Goal: Information Seeking & Learning: Learn about a topic

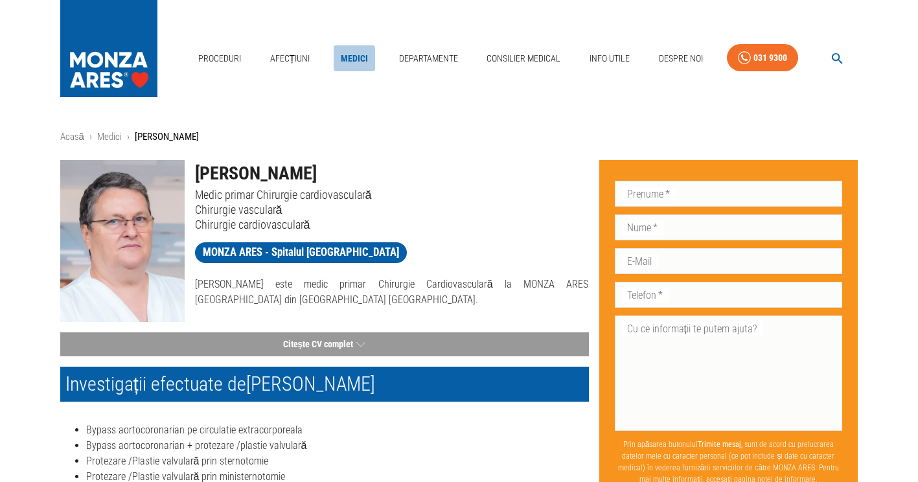
click at [344, 55] on link "Medici" at bounding box center [353, 58] width 41 height 27
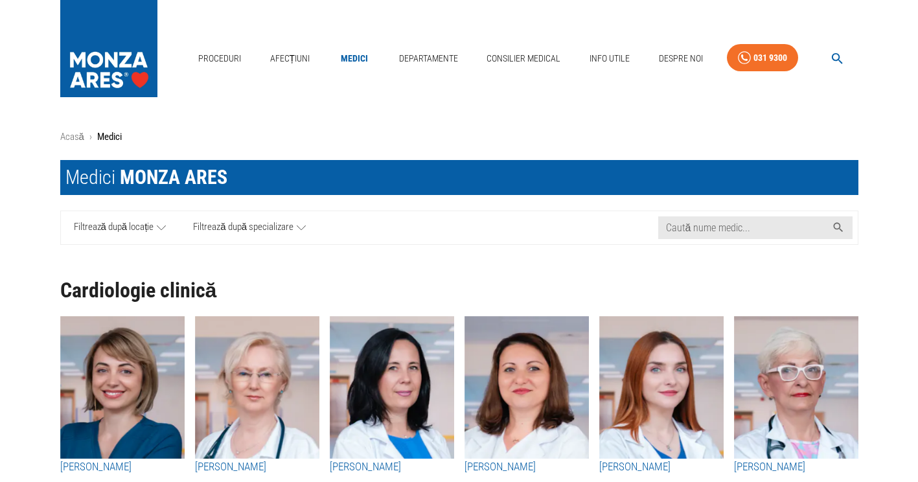
click at [262, 231] on span "Filtrează după specializare" at bounding box center [243, 228] width 100 height 16
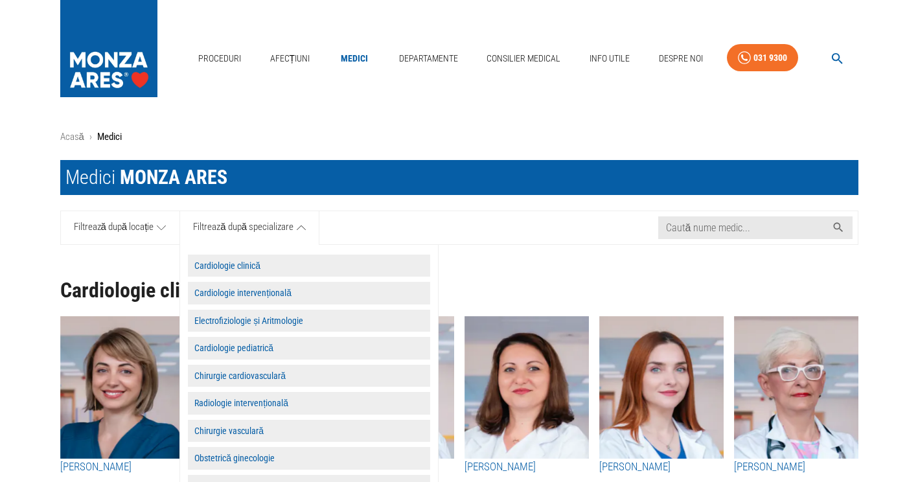
scroll to position [3, 0]
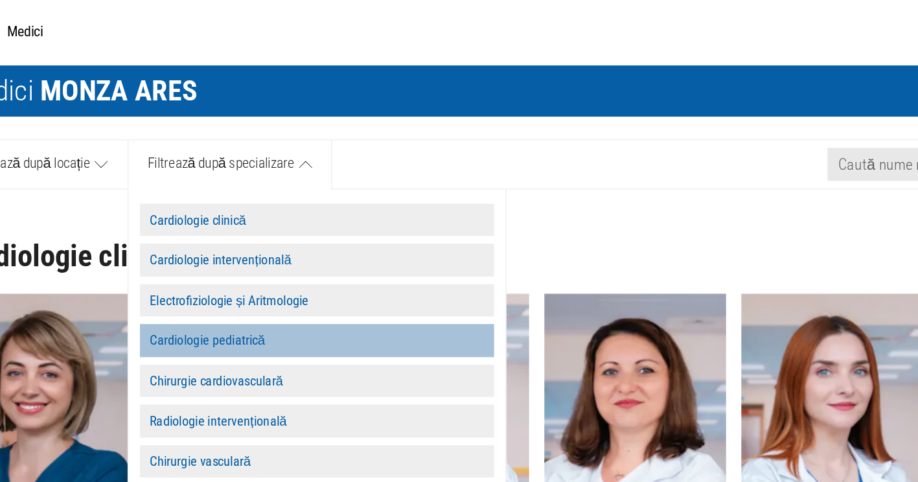
click at [251, 343] on button "Cardiologie pediatrică" at bounding box center [309, 345] width 242 height 23
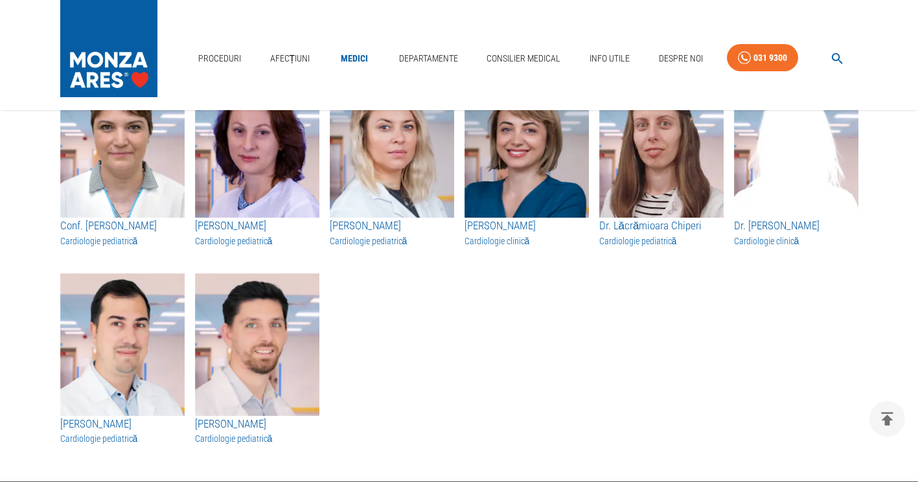
scroll to position [0, 0]
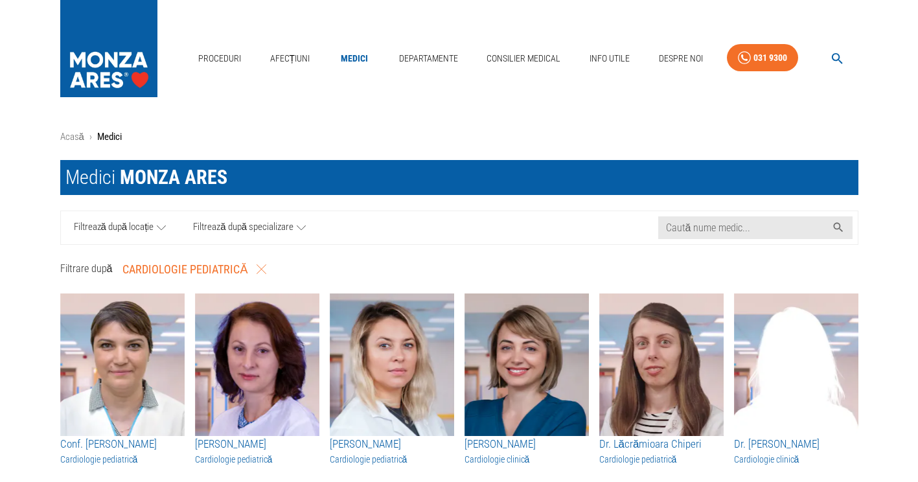
click at [124, 229] on span "Filtrează după locație" at bounding box center [114, 228] width 80 height 16
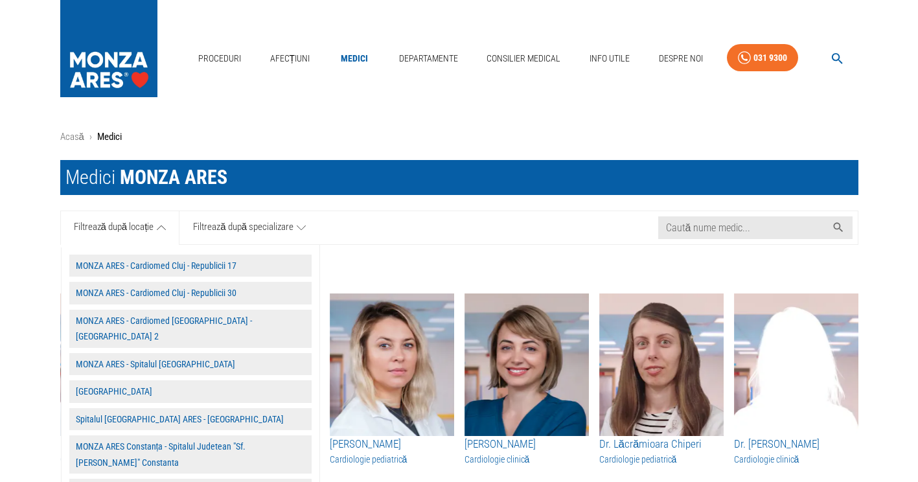
scroll to position [1, 0]
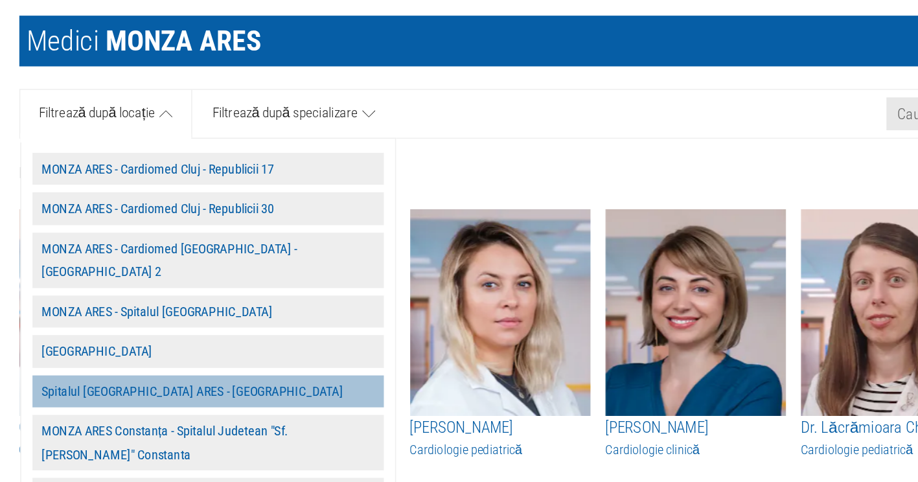
click at [177, 407] on button "Spitalul [GEOGRAPHIC_DATA] ARES - [GEOGRAPHIC_DATA]" at bounding box center [190, 418] width 242 height 23
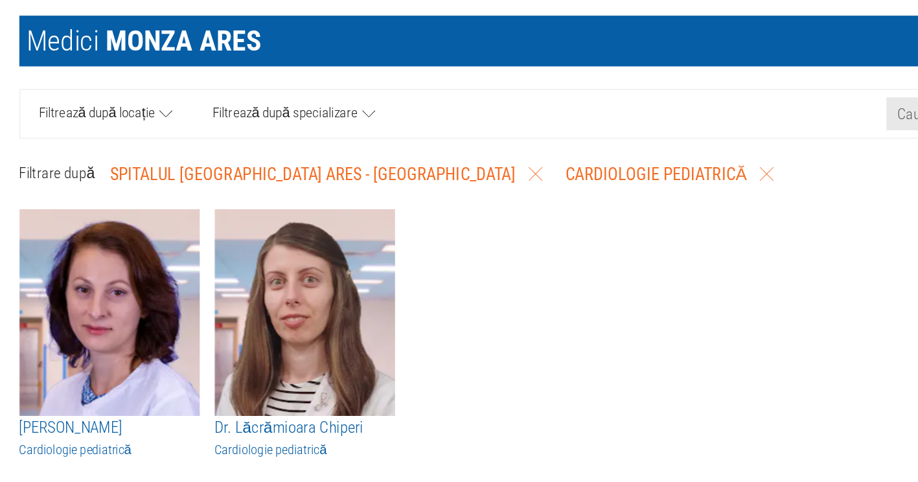
scroll to position [139, 0]
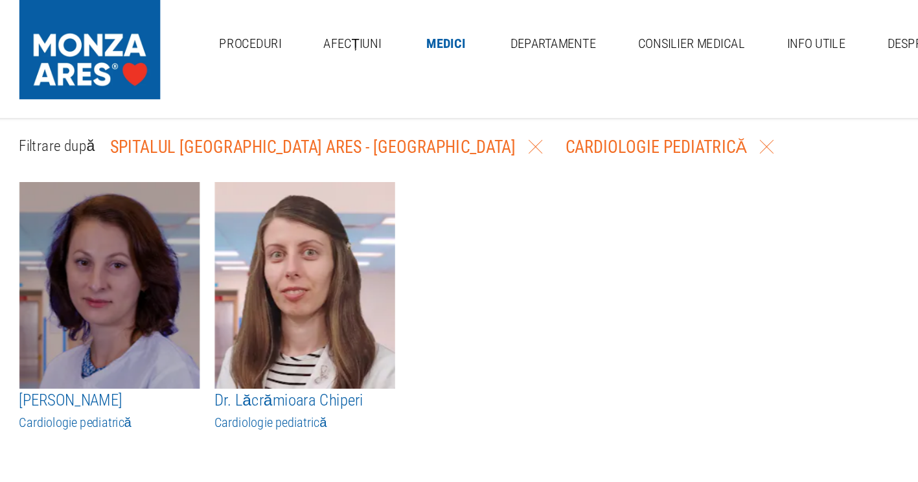
click at [96, 221] on img "button" at bounding box center [122, 225] width 124 height 142
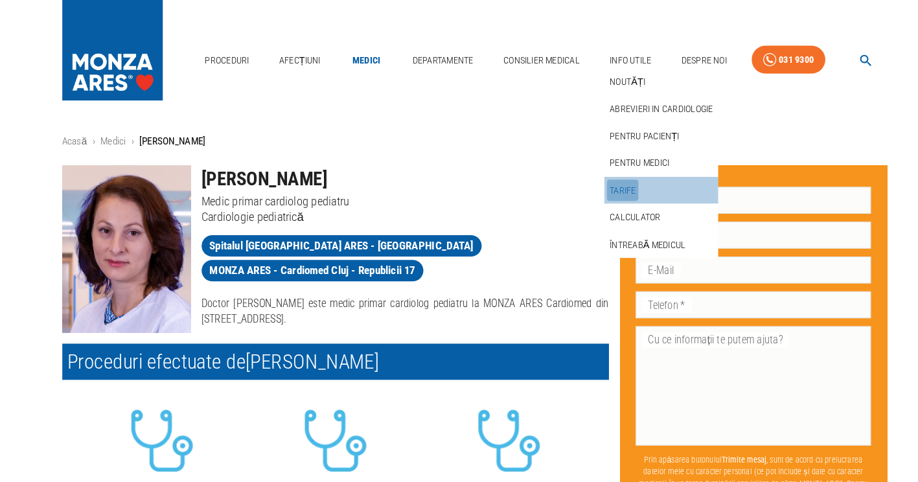
click at [604, 181] on link "Tarife" at bounding box center [602, 184] width 30 height 21
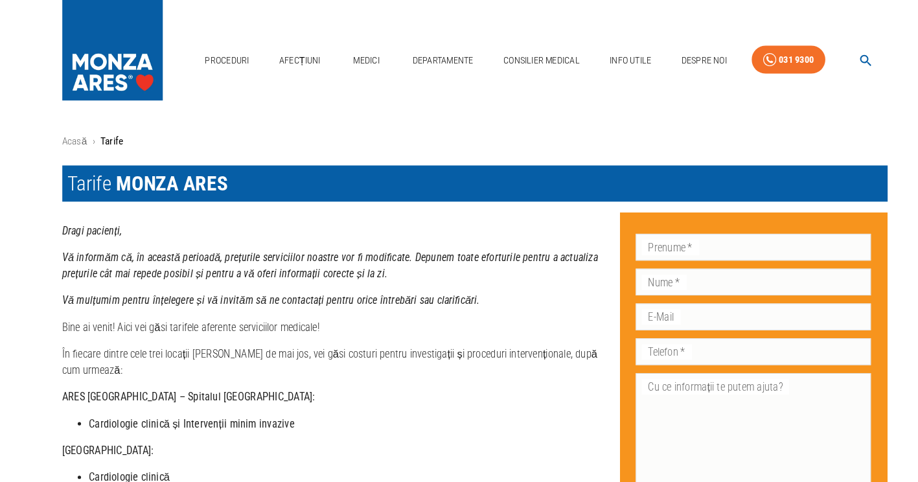
click at [524, 98] on div "Proceduri Afecțiuni Medici Departamente Consilier Medical Info Utile Despre Noi…" at bounding box center [459, 55] width 918 height 110
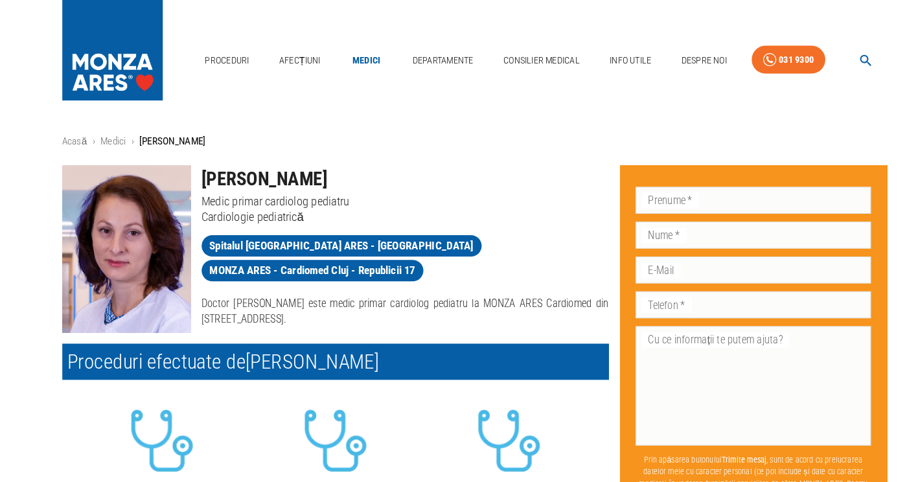
scroll to position [139, 0]
